Goal: Task Accomplishment & Management: Complete application form

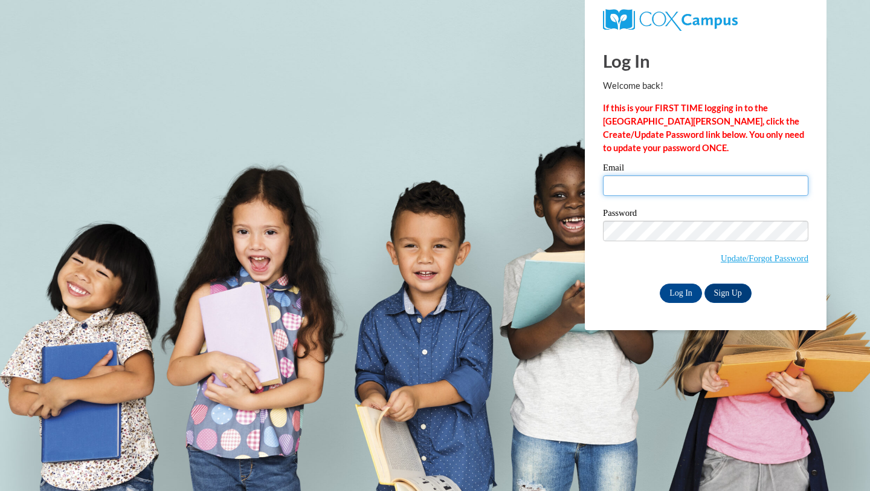
click at [621, 183] on input "Email" at bounding box center [705, 185] width 205 height 21
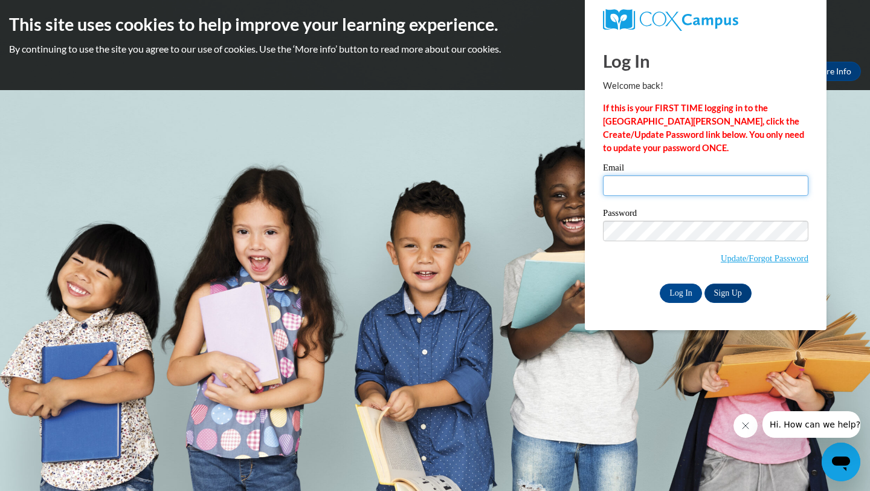
click at [621, 183] on input "Email" at bounding box center [705, 185] width 205 height 21
type input "[EMAIL_ADDRESS][DOMAIN_NAME]"
click at [681, 291] on input "Log In" at bounding box center [681, 292] width 42 height 19
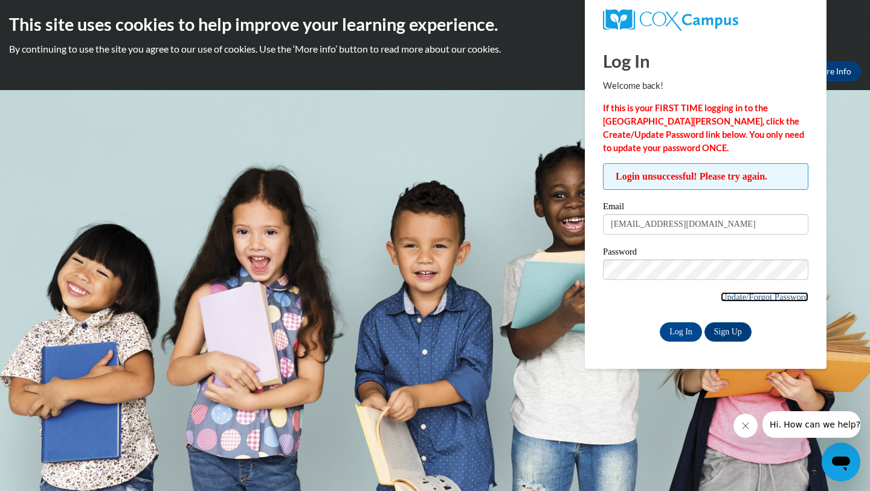
click at [729, 293] on link "Update/Forgot Password" at bounding box center [765, 297] width 88 height 10
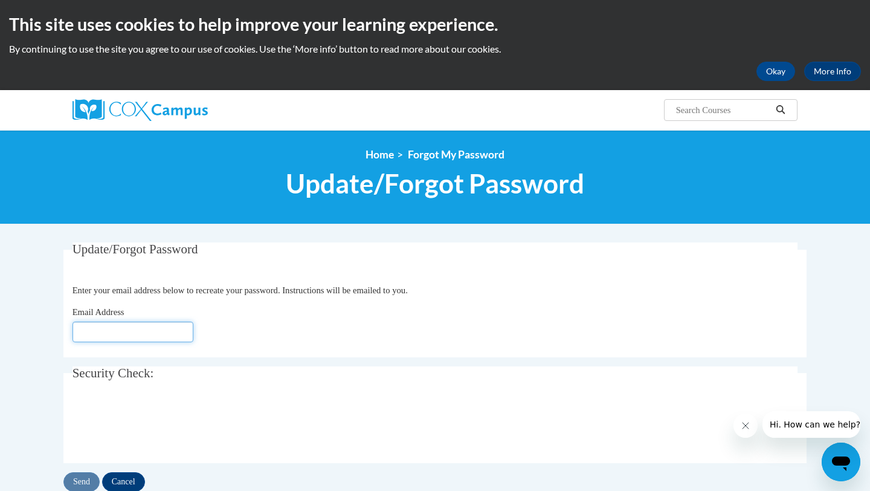
click at [179, 335] on input "Email Address" at bounding box center [133, 331] width 121 height 21
type input "[EMAIL_ADDRESS][DOMAIN_NAME]"
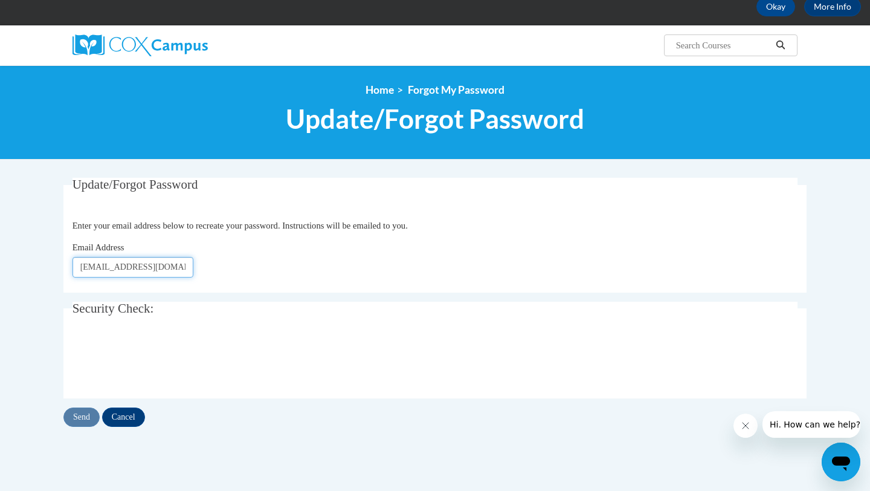
scroll to position [65, 0]
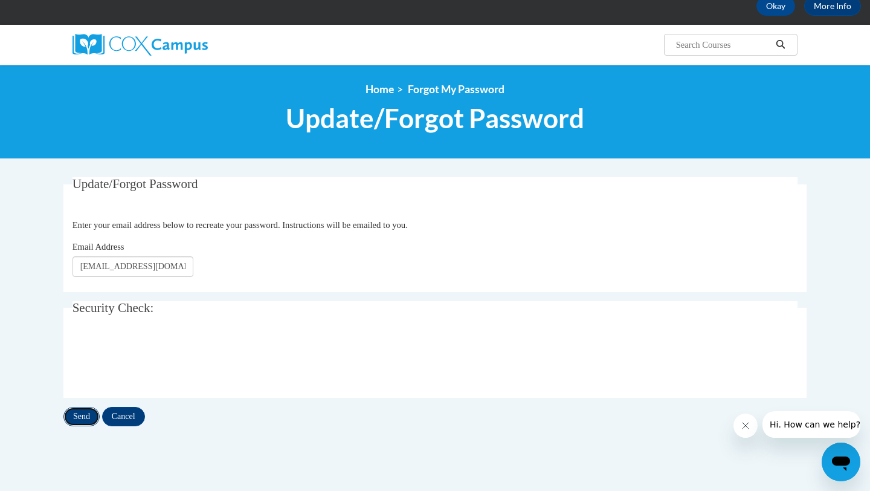
click at [79, 409] on input "Send" at bounding box center [81, 416] width 36 height 19
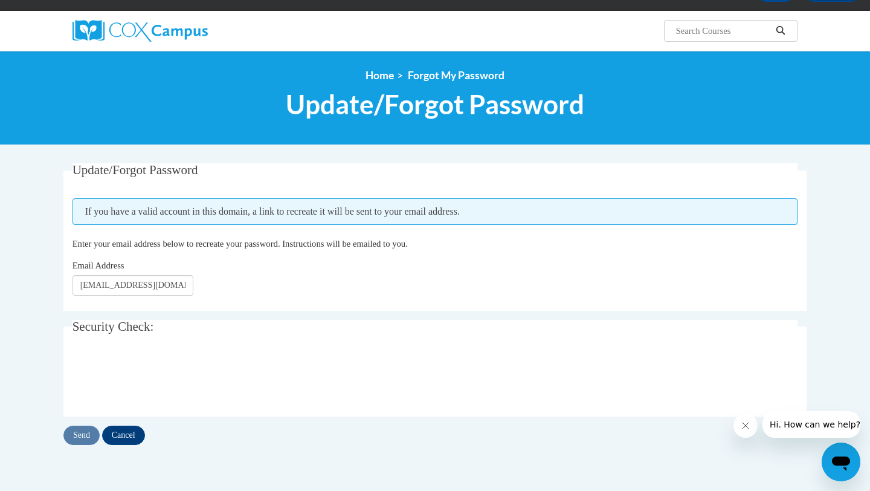
scroll to position [88, 0]
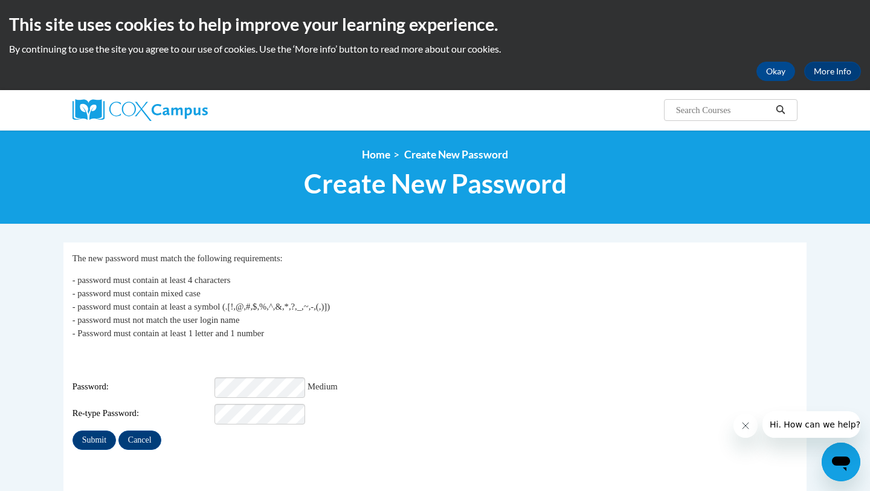
click at [306, 438] on div "Submit Cancel" at bounding box center [436, 439] width 726 height 19
click at [198, 377] on div "Password: Medium" at bounding box center [436, 387] width 726 height 21
click at [164, 393] on div "Login: Summer23mahon@gmail.com Password: Medium Re-type Password:" at bounding box center [436, 387] width 726 height 76
click at [95, 430] on input "Submit" at bounding box center [95, 439] width 44 height 19
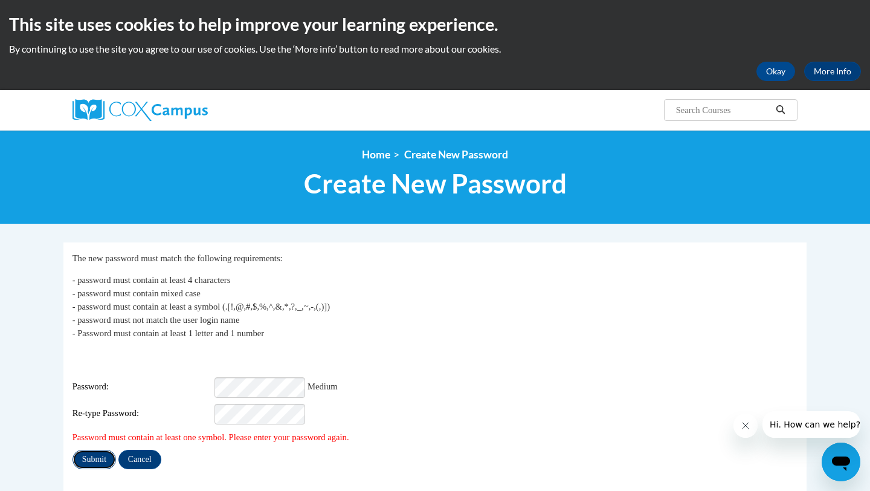
click at [96, 453] on input "Submit" at bounding box center [95, 459] width 44 height 19
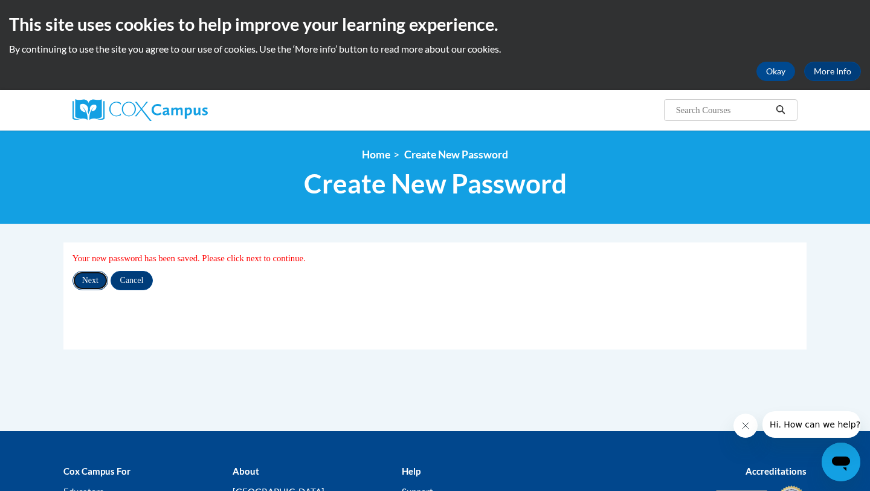
click at [92, 285] on input "Next" at bounding box center [91, 280] width 36 height 19
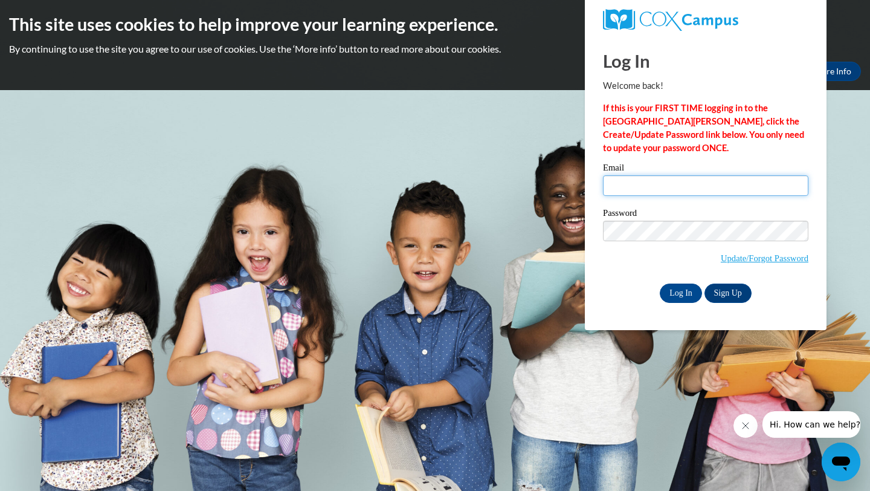
click at [680, 181] on input "Email" at bounding box center [705, 185] width 205 height 21
type input "summer23mahon@gmail.com"
click at [679, 289] on input "Log In" at bounding box center [681, 292] width 42 height 19
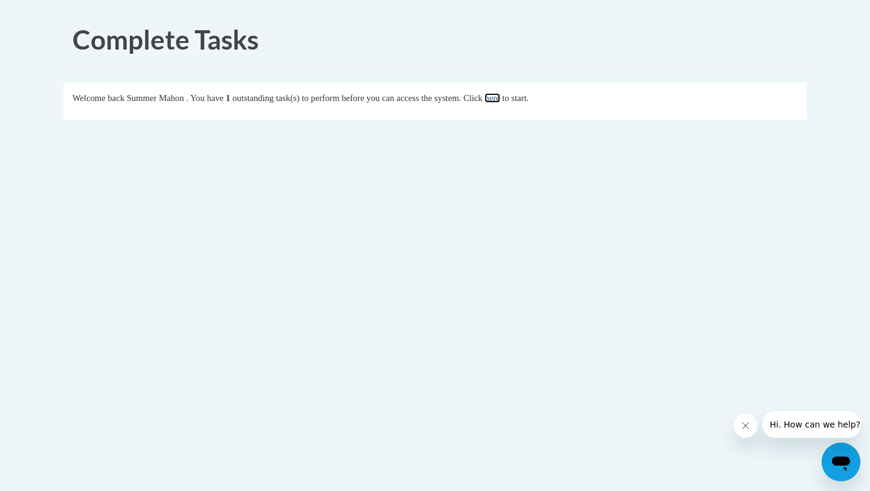
click at [500, 99] on link "here" at bounding box center [492, 98] width 15 height 10
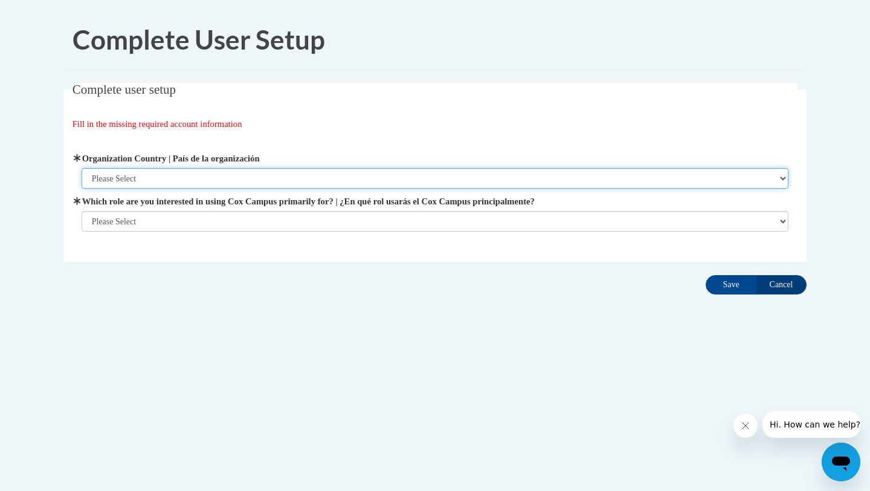
click at [439, 172] on select "Please Select [GEOGRAPHIC_DATA] | [GEOGRAPHIC_DATA] Outside of [GEOGRAPHIC_DATA…" at bounding box center [436, 178] width 708 height 21
select select "ad49bcad-a171-4b2e-b99c-48b446064914"
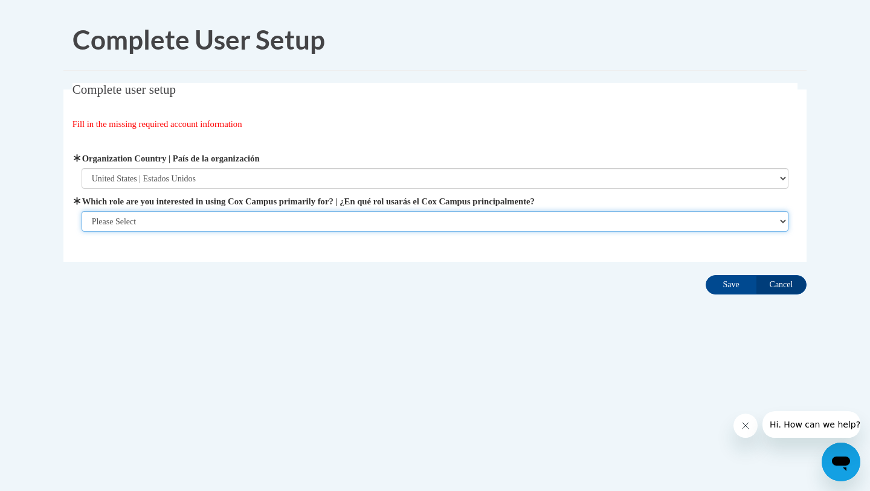
click at [408, 224] on select "Please Select College/University | Colegio/Universidad Community/Nonprofit Part…" at bounding box center [436, 221] width 708 height 21
select select "5a18ea06-2b54-4451-96f2-d152daf9eac5"
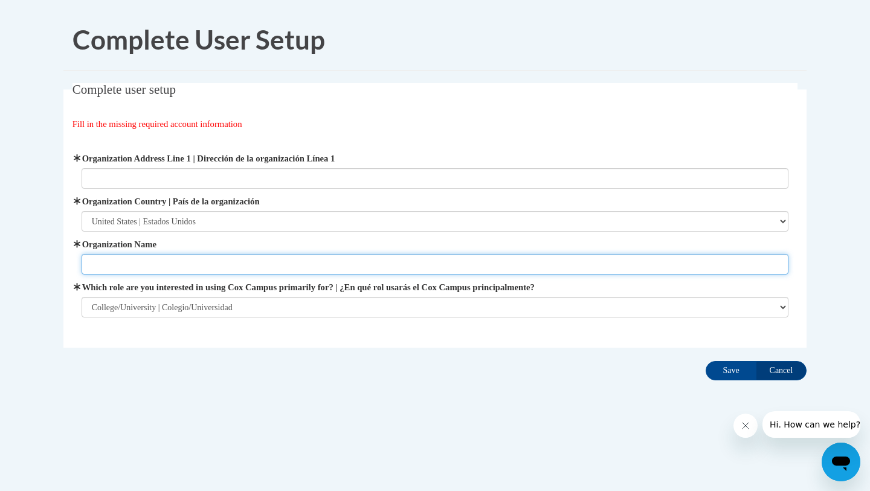
click at [382, 268] on input "Organization Name" at bounding box center [436, 264] width 708 height 21
type input "[PERSON_NAME][GEOGRAPHIC_DATA]"
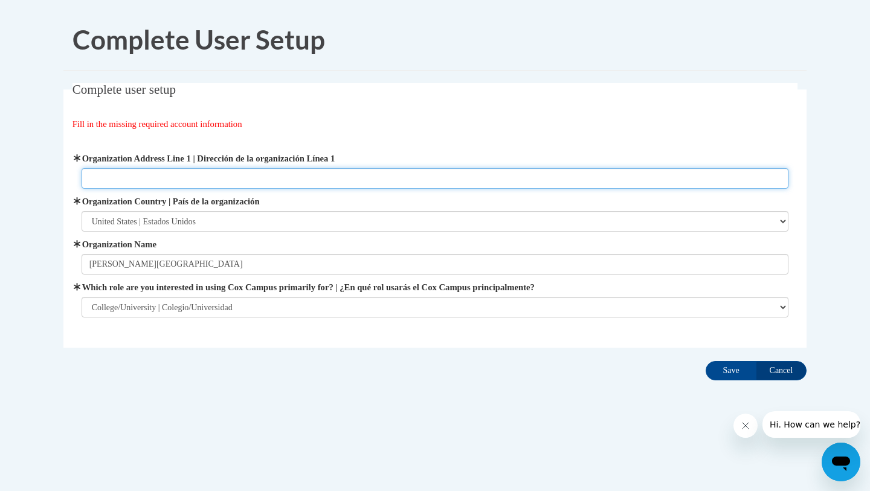
click at [371, 181] on input "Organization Address Line 1 | Dirección de la organización Línea 1" at bounding box center [436, 178] width 708 height 21
click at [216, 176] on input "Organization Address Line 1 | Dirección de la organización Línea 1" at bounding box center [436, 178] width 708 height 21
paste input "7300 Reinhardt College Cir, Waleska, GA 30183"
type input "7300 Reinhardt College Cir, Waleska, GA 30183"
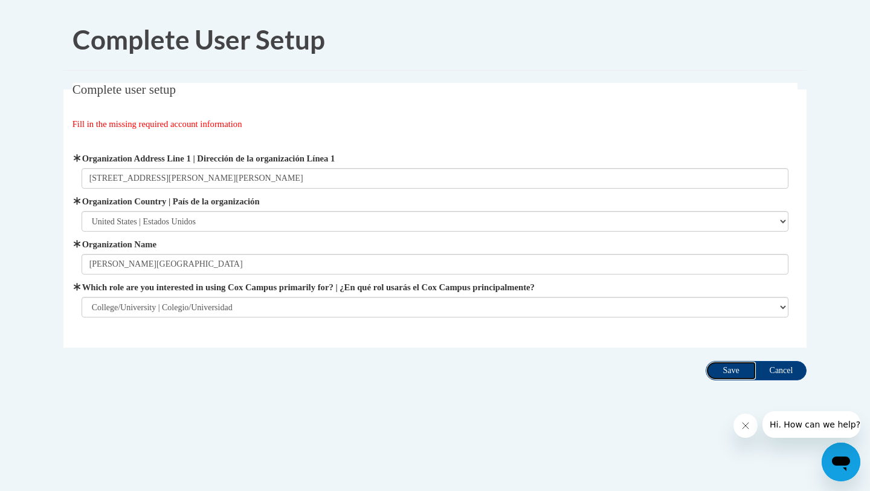
click at [723, 369] on input "Save" at bounding box center [731, 370] width 51 height 19
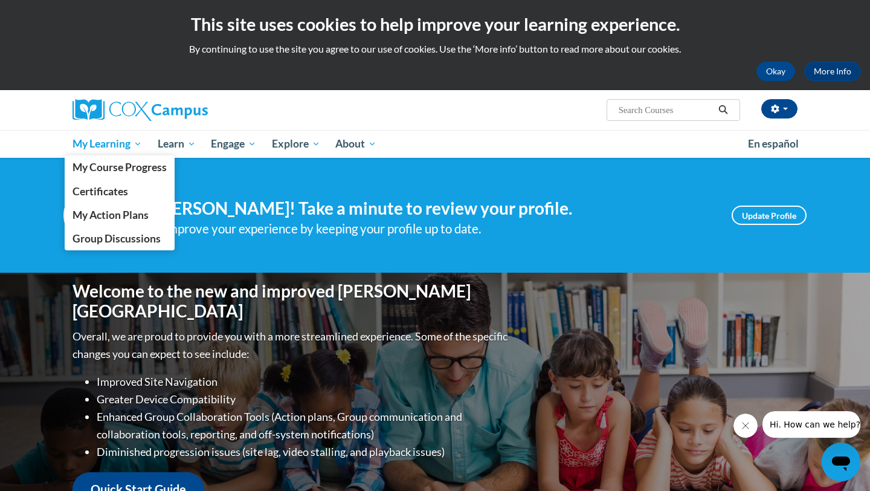
click at [97, 141] on span "My Learning" at bounding box center [107, 144] width 69 height 15
click at [108, 161] on span "My Course Progress" at bounding box center [120, 167] width 94 height 13
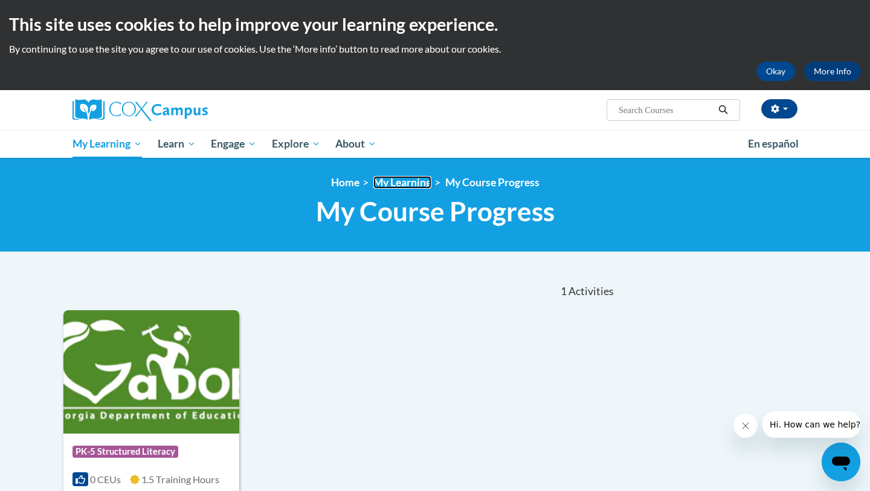
click at [402, 183] on link "My Learning" at bounding box center [402, 182] width 58 height 13
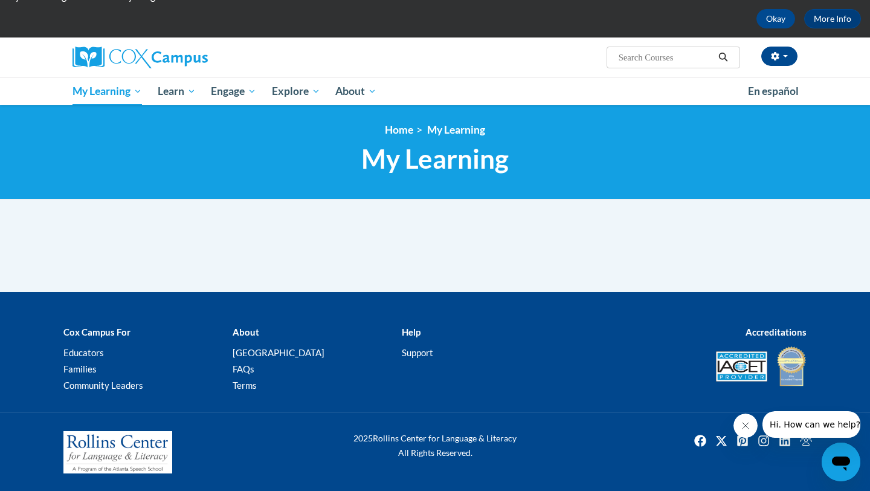
scroll to position [48, 0]
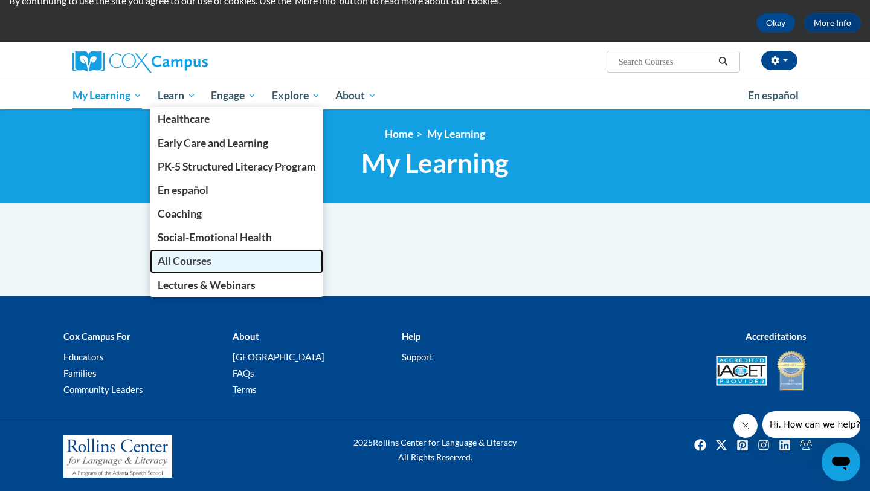
click at [184, 266] on span "All Courses" at bounding box center [185, 260] width 54 height 13
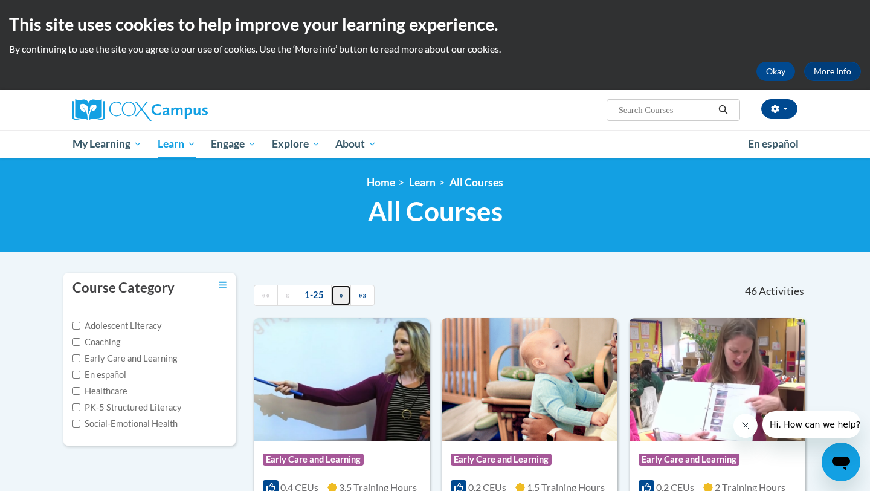
click at [337, 292] on link "»" at bounding box center [341, 295] width 20 height 21
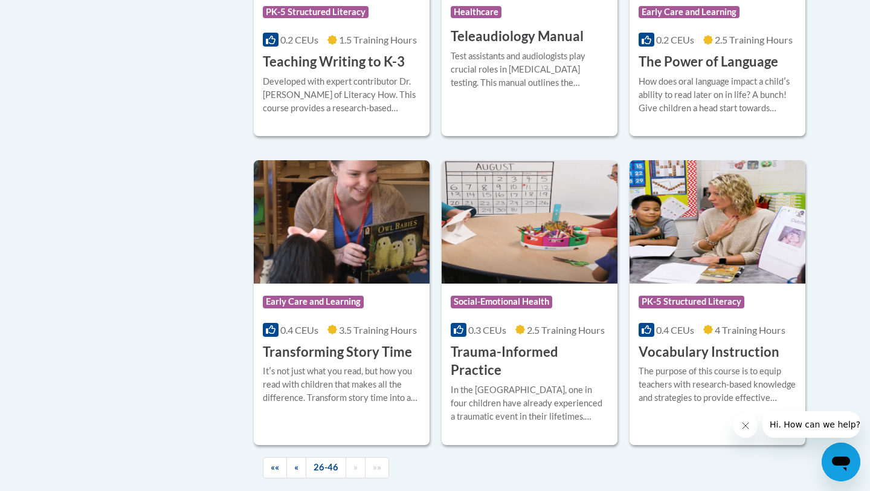
scroll to position [2010, 0]
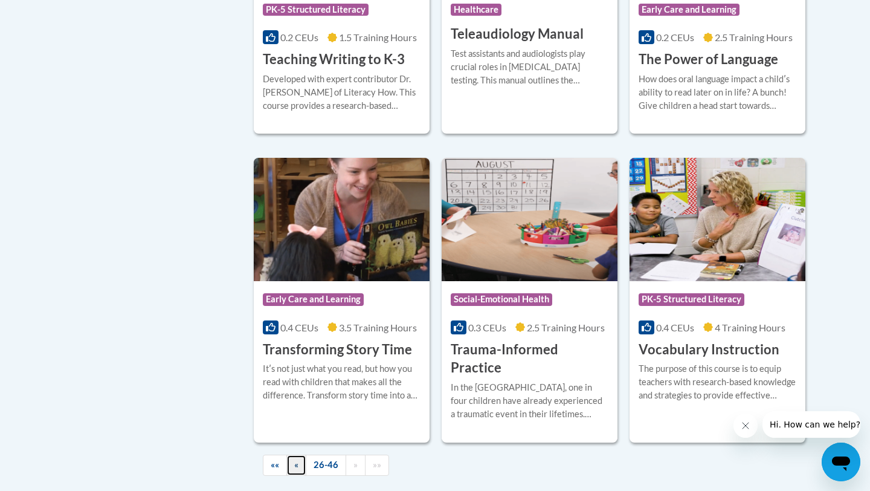
click at [299, 454] on link "«" at bounding box center [296, 464] width 20 height 21
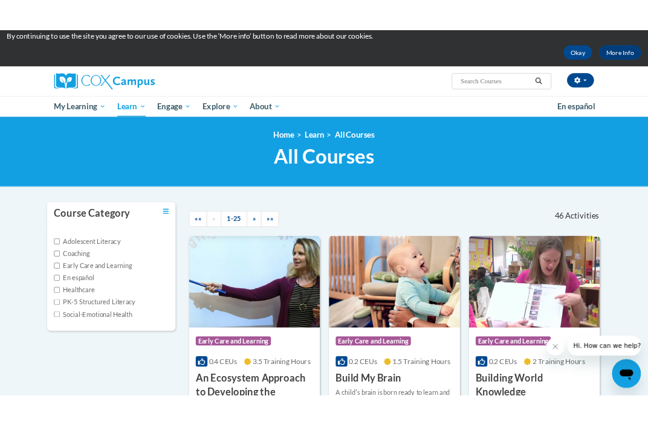
scroll to position [0, 0]
